Goal: Obtain resource: Download file/media

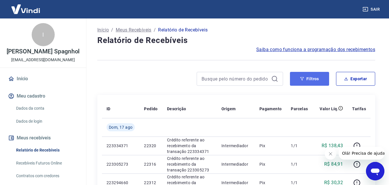
click at [310, 78] on button "Filtros" at bounding box center [309, 79] width 39 height 14
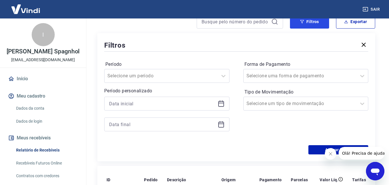
scroll to position [58, 0]
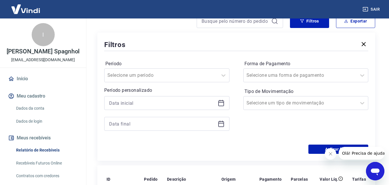
click at [217, 104] on div at bounding box center [166, 103] width 125 height 14
click at [222, 104] on icon at bounding box center [221, 102] width 7 height 7
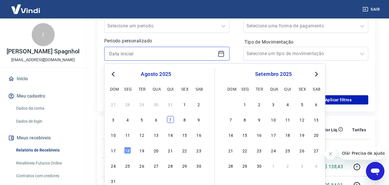
scroll to position [115, 0]
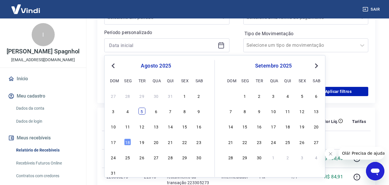
click at [140, 111] on div "5" at bounding box center [142, 110] width 7 height 7
type input "[DATE]"
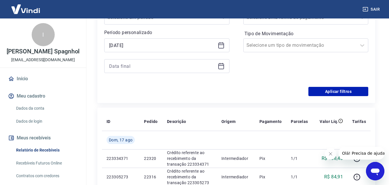
click at [223, 67] on icon at bounding box center [221, 66] width 7 height 7
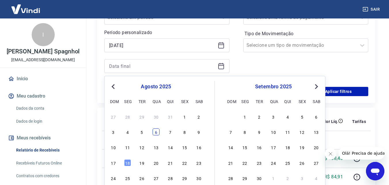
click at [157, 134] on div "6" at bounding box center [156, 131] width 7 height 7
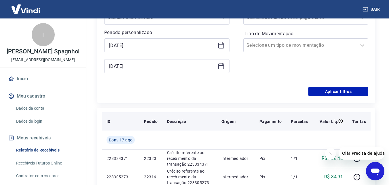
type input "[DATE]"
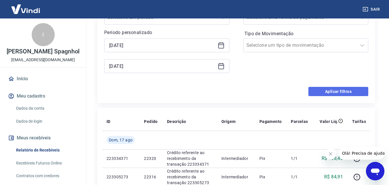
click at [322, 89] on button "Aplicar filtros" at bounding box center [339, 91] width 60 height 9
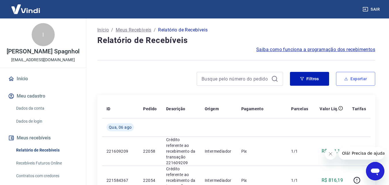
click at [358, 83] on button "Exportar" at bounding box center [355, 79] width 39 height 14
type input "[DATE]"
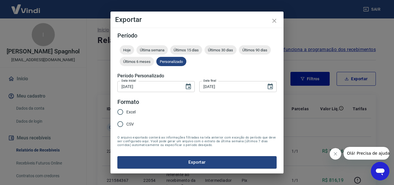
click at [124, 114] on input "Excel" at bounding box center [120, 112] width 12 height 12
radio input "true"
click at [178, 168] on button "Exportar" at bounding box center [196, 162] width 159 height 12
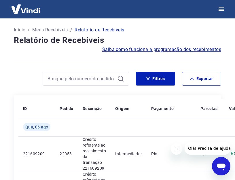
drag, startPoint x: 171, startPoint y: 27, endPoint x: 146, endPoint y: 16, distance: 27.6
click at [171, 27] on div "Início / Meus Recebíveis / Relatório de Recebíveis" at bounding box center [117, 29] width 207 height 9
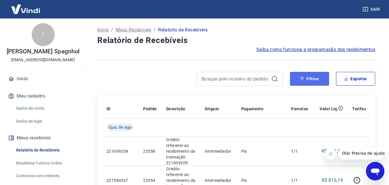
click at [325, 77] on button "Filtros" at bounding box center [309, 79] width 39 height 14
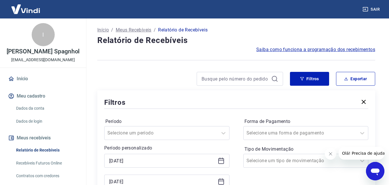
click at [217, 161] on div "[DATE]" at bounding box center [166, 161] width 125 height 14
click at [219, 160] on icon at bounding box center [221, 160] width 6 height 1
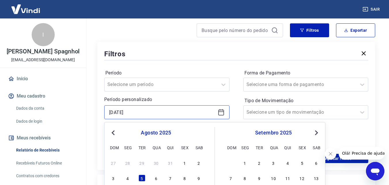
scroll to position [58, 0]
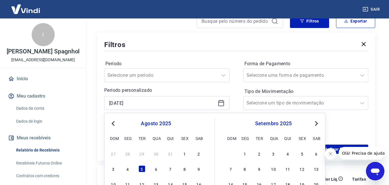
drag, startPoint x: 154, startPoint y: 171, endPoint x: 186, endPoint y: 131, distance: 52.1
click at [155, 171] on div "6" at bounding box center [156, 168] width 7 height 7
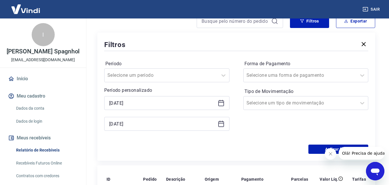
type input "[DATE]"
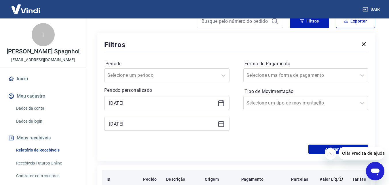
scroll to position [115, 0]
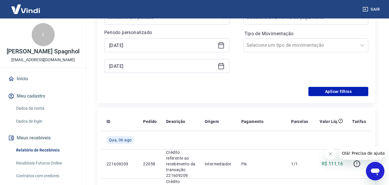
click at [220, 65] on icon at bounding box center [221, 66] width 7 height 7
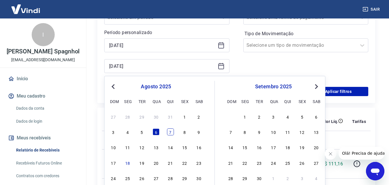
click at [167, 132] on div "7" at bounding box center [170, 131] width 7 height 7
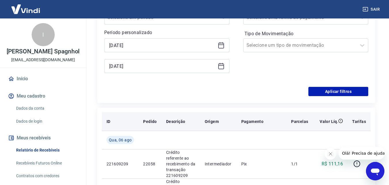
type input "[DATE]"
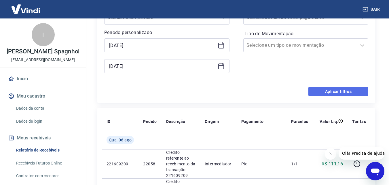
click at [341, 90] on button "Aplicar filtros" at bounding box center [339, 91] width 60 height 9
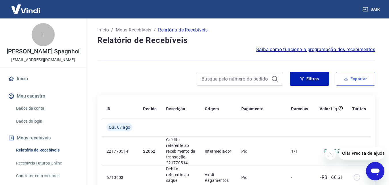
click at [359, 80] on button "Exportar" at bounding box center [355, 79] width 39 height 14
type input "[DATE]"
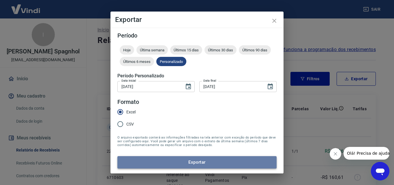
click at [175, 161] on button "Exportar" at bounding box center [196, 162] width 159 height 12
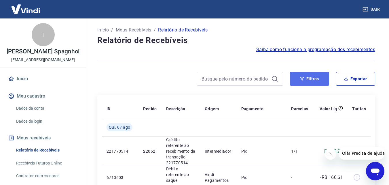
click at [323, 85] on button "Filtros" at bounding box center [309, 79] width 39 height 14
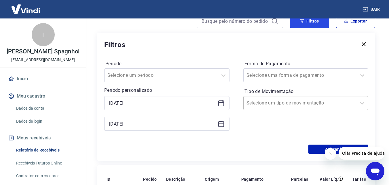
scroll to position [86, 0]
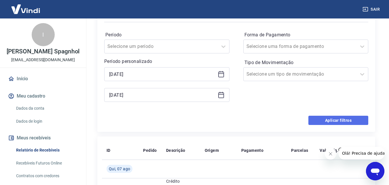
click at [344, 120] on button "Aplicar filtros" at bounding box center [339, 120] width 60 height 9
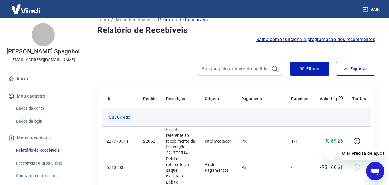
scroll to position [0, 0]
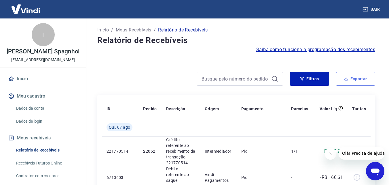
click at [354, 82] on button "Exportar" at bounding box center [355, 79] width 39 height 14
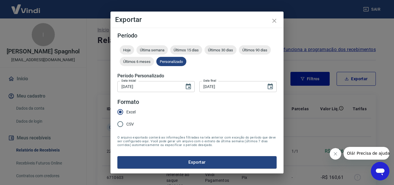
click at [162, 152] on form "Período Hoje Última semana Últimos 15 dias Últimos 30 dias Últimos 90 dias Últi…" at bounding box center [196, 100] width 159 height 135
click at [164, 160] on button "Exportar" at bounding box center [196, 162] width 159 height 12
